Goal: Task Accomplishment & Management: Complete application form

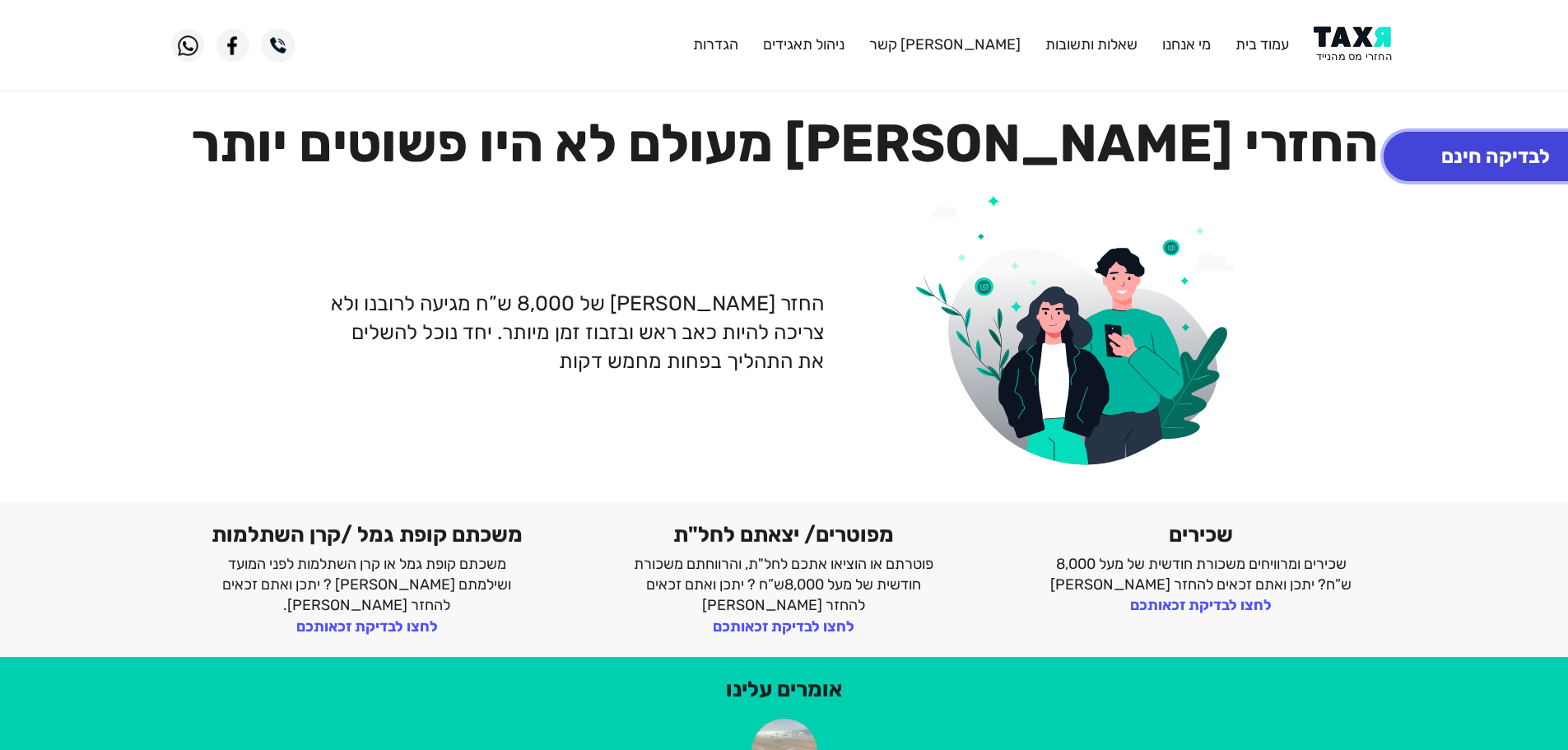
click at [1454, 169] on button "לבדיקה חינם" at bounding box center [1495, 157] width 224 height 49
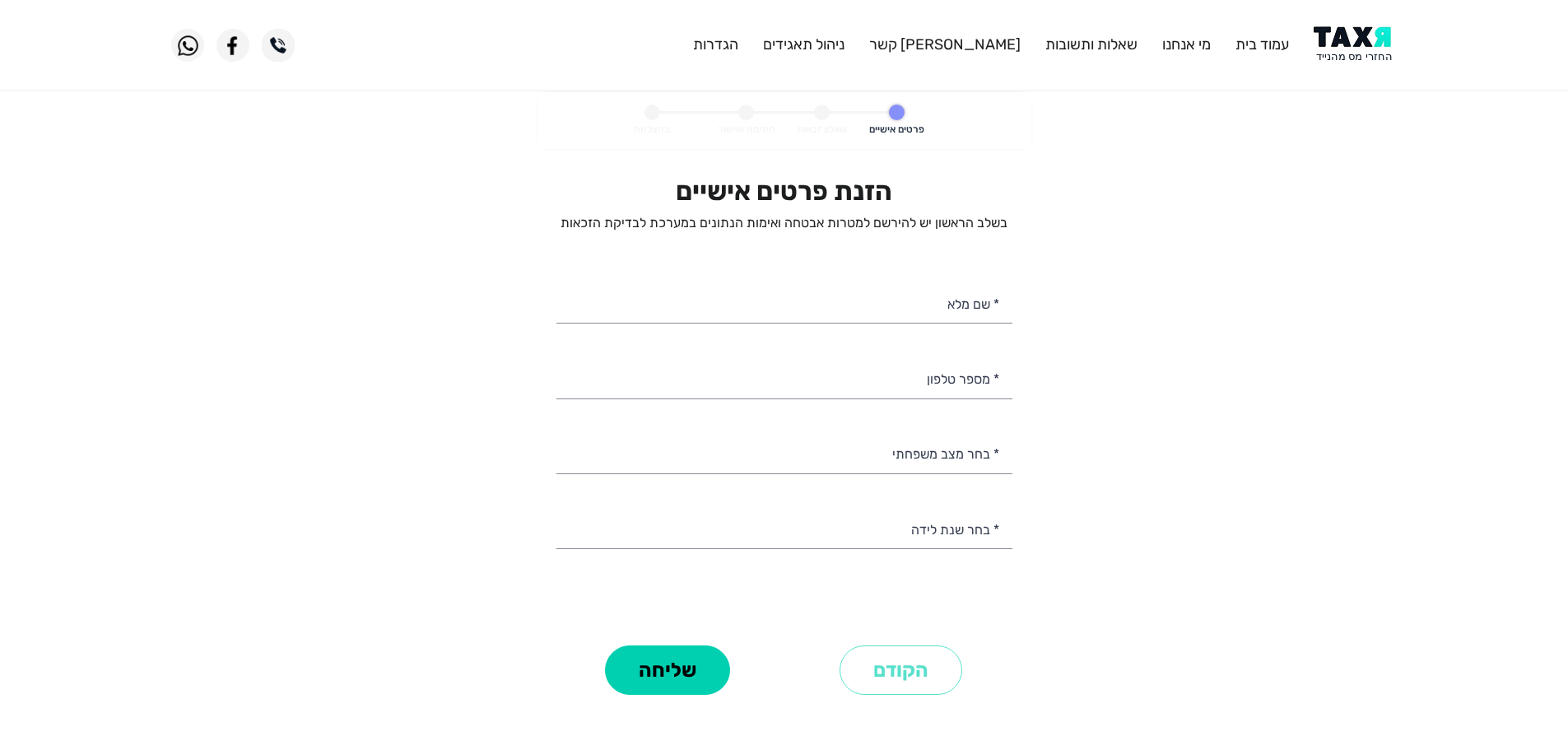
select select
click at [893, 392] on input "* מספר טלפון" at bounding box center [784, 377] width 456 height 42
